Goal: Task Accomplishment & Management: Manage account settings

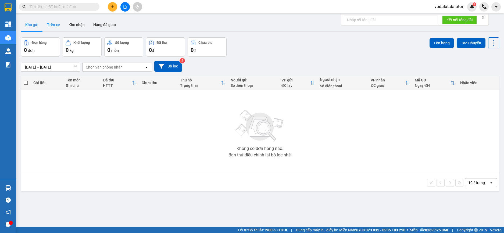
click at [56, 26] on button "Trên xe" at bounding box center [53, 24] width 21 height 13
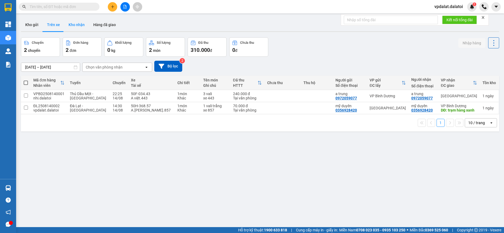
click at [78, 26] on button "Kho nhận" at bounding box center [76, 24] width 25 height 13
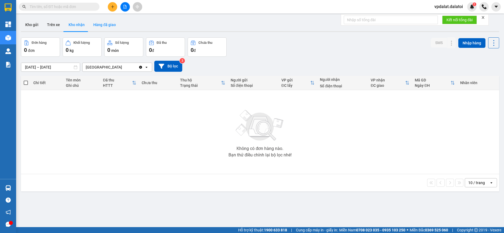
click at [104, 25] on button "Hàng đã giao" at bounding box center [104, 24] width 31 height 13
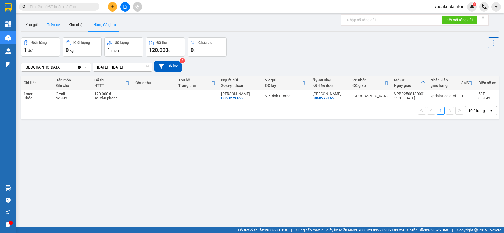
click at [58, 26] on button "Trên xe" at bounding box center [53, 24] width 21 height 13
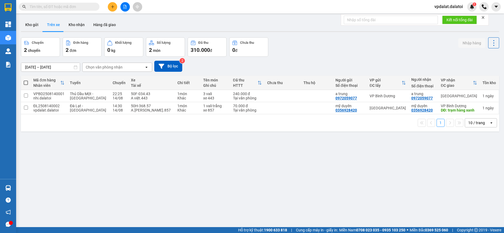
click at [445, 4] on span "vpdalat.dalatoi" at bounding box center [448, 6] width 37 height 7
click at [445, 15] on span "Đăng xuất" at bounding box center [451, 17] width 26 height 6
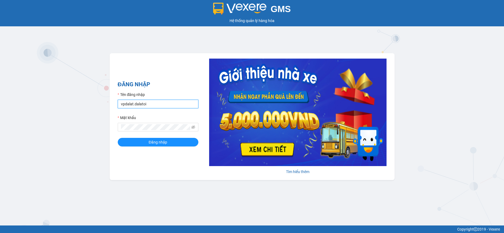
click at [148, 104] on input "vpdalat.dalatoi" at bounding box center [158, 104] width 81 height 9
type input "thao97.dalatoi"
click at [153, 142] on span "Đăng nhập" at bounding box center [158, 142] width 19 height 6
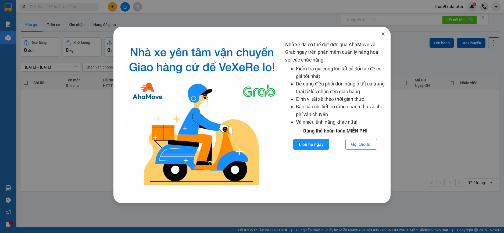
click at [384, 33] on icon "close" at bounding box center [382, 34] width 3 height 3
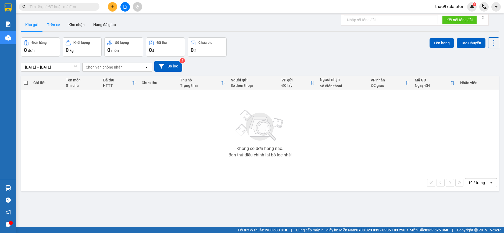
click at [57, 22] on button "Trên xe" at bounding box center [53, 24] width 21 height 13
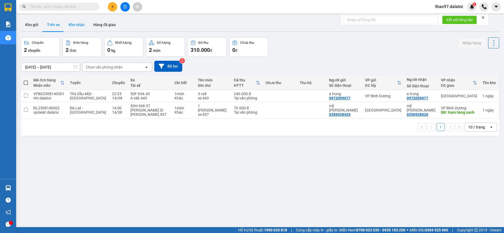
click at [75, 26] on button "Kho nhận" at bounding box center [76, 24] width 25 height 13
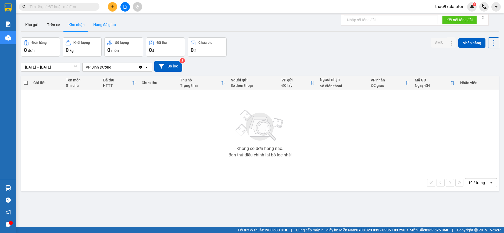
click at [106, 22] on button "Hàng đã giao" at bounding box center [104, 24] width 31 height 13
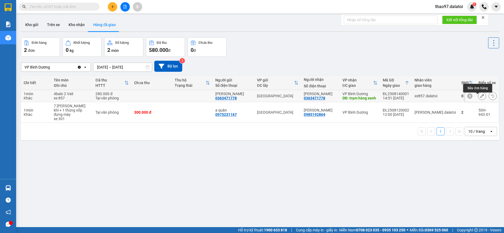
click at [480, 98] on icon at bounding box center [482, 96] width 4 height 4
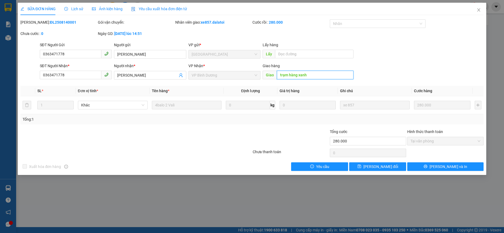
click at [319, 74] on input "trạm hàng xanh" at bounding box center [315, 75] width 77 height 9
click at [480, 10] on icon "close" at bounding box center [478, 10] width 4 height 4
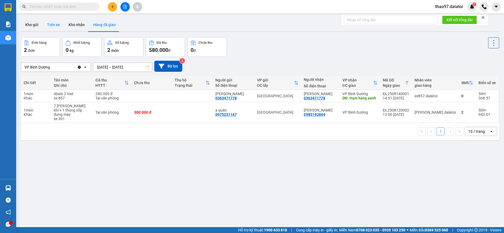
click at [52, 24] on button "Trên xe" at bounding box center [53, 24] width 21 height 13
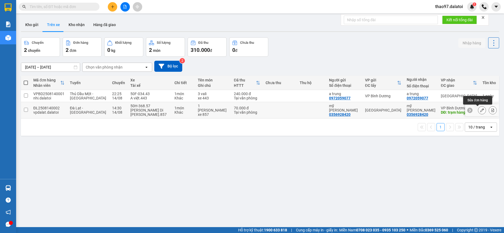
click at [480, 110] on icon at bounding box center [482, 110] width 4 height 4
